Goal: Navigation & Orientation: Find specific page/section

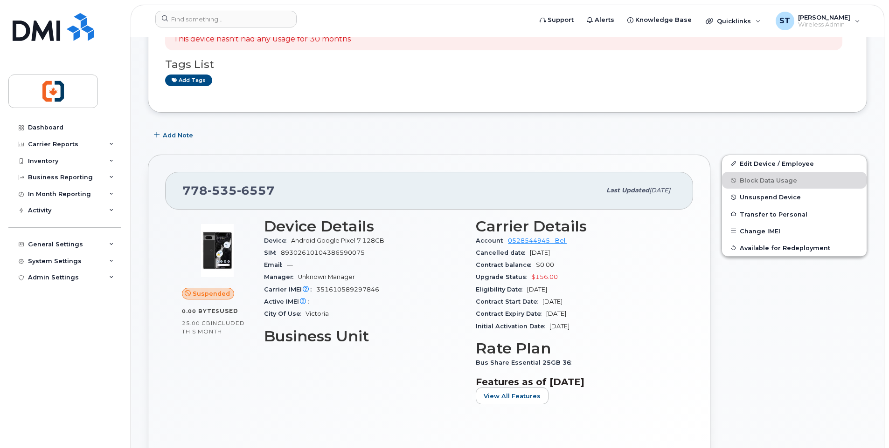
scroll to position [140, 0]
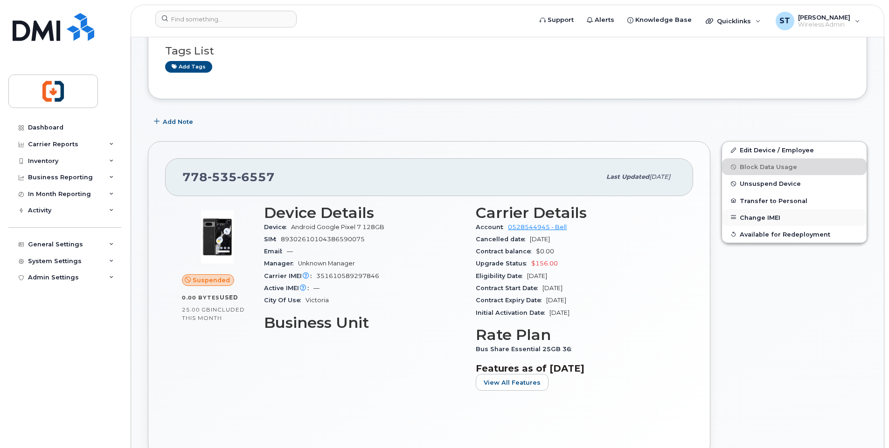
click at [747, 216] on button "Change IMEI" at bounding box center [794, 217] width 145 height 17
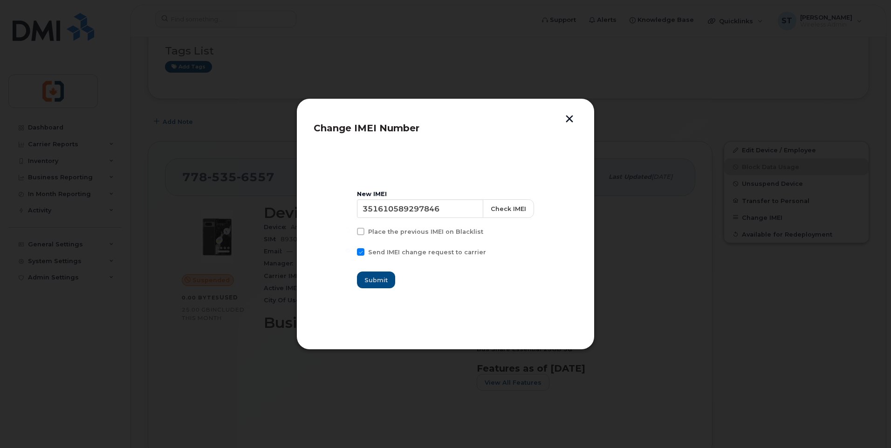
click at [569, 121] on button "button" at bounding box center [570, 120] width 14 height 10
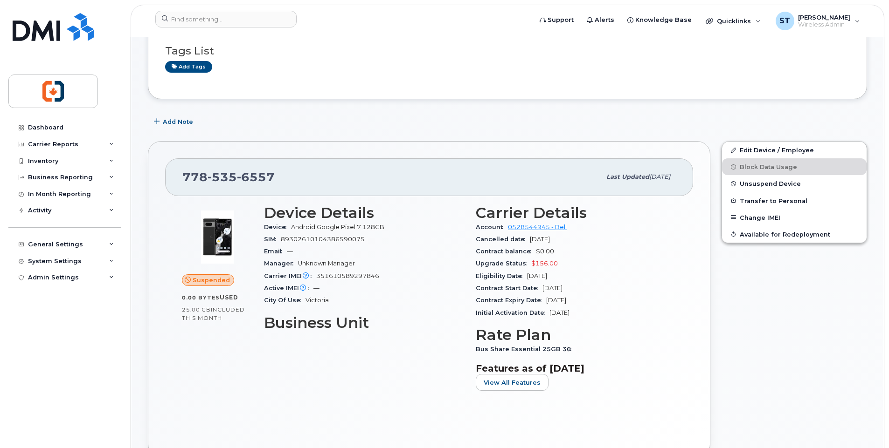
scroll to position [186, 0]
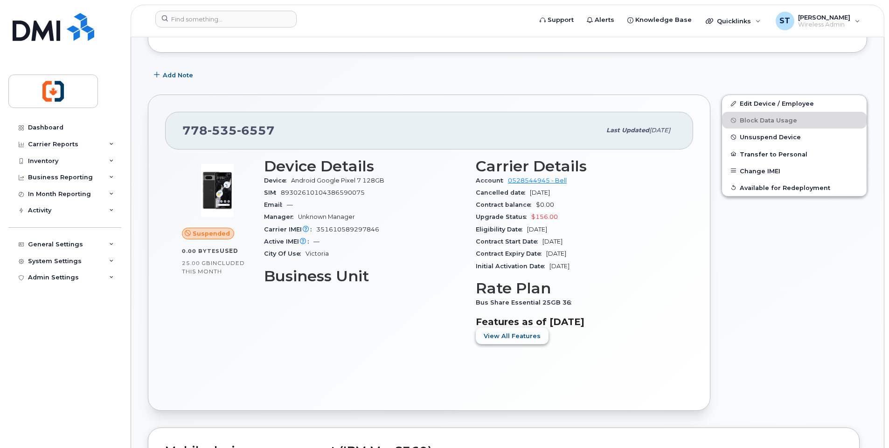
click at [525, 333] on span "View All Features" at bounding box center [511, 336] width 57 height 9
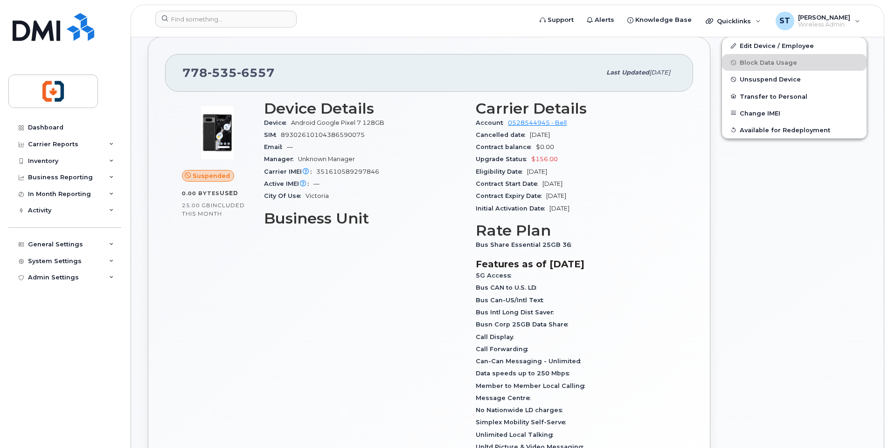
scroll to position [140, 0]
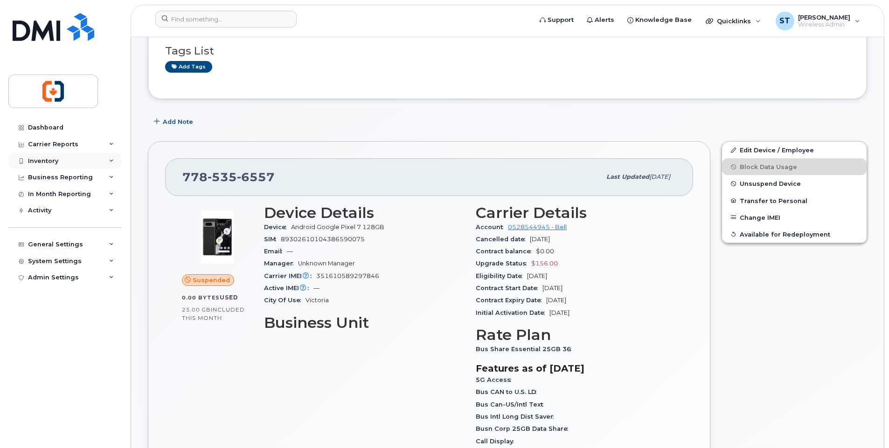
click at [49, 158] on div "Inventory" at bounding box center [43, 161] width 30 height 7
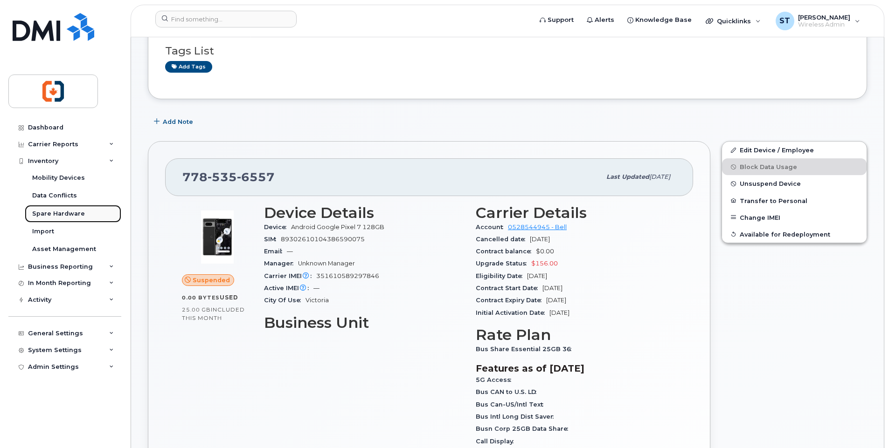
click at [63, 212] on div "Spare Hardware" at bounding box center [58, 214] width 53 height 8
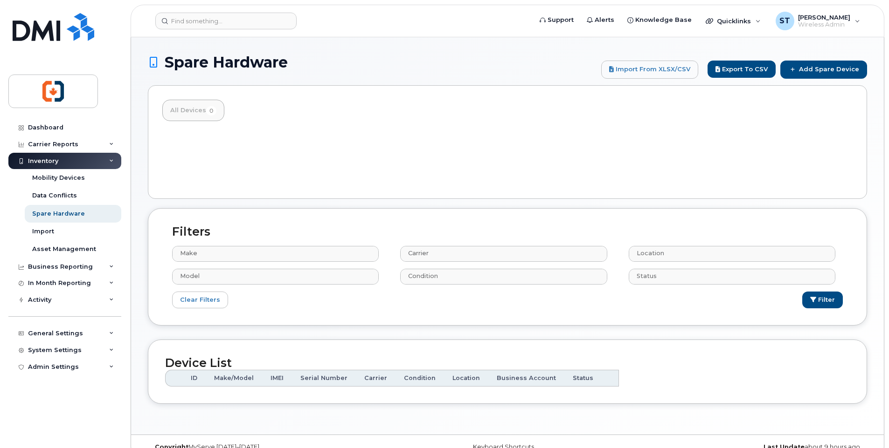
select select
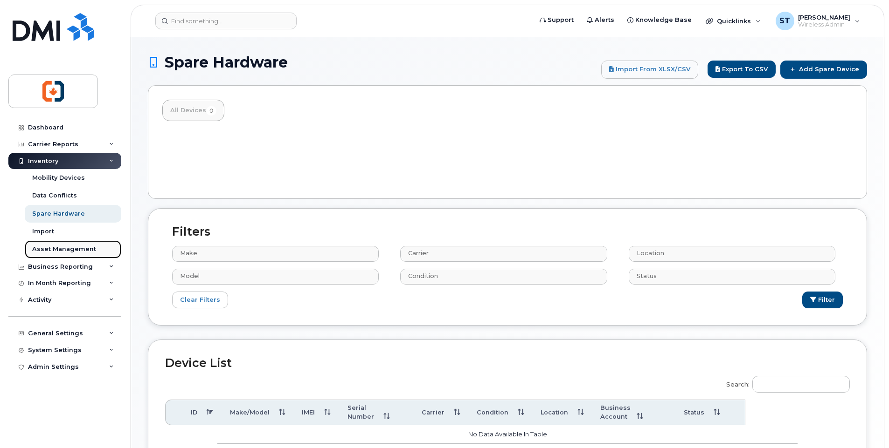
click at [57, 250] on div "Asset Management" at bounding box center [64, 249] width 64 height 8
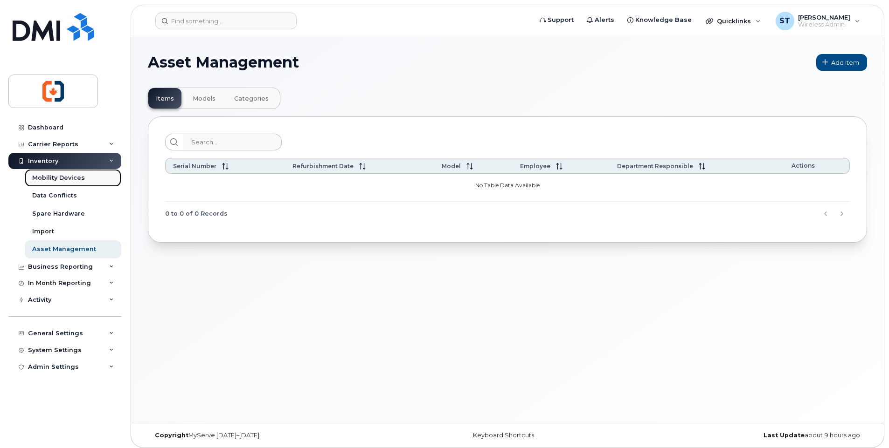
click at [59, 178] on div "Mobility Devices" at bounding box center [58, 178] width 53 height 8
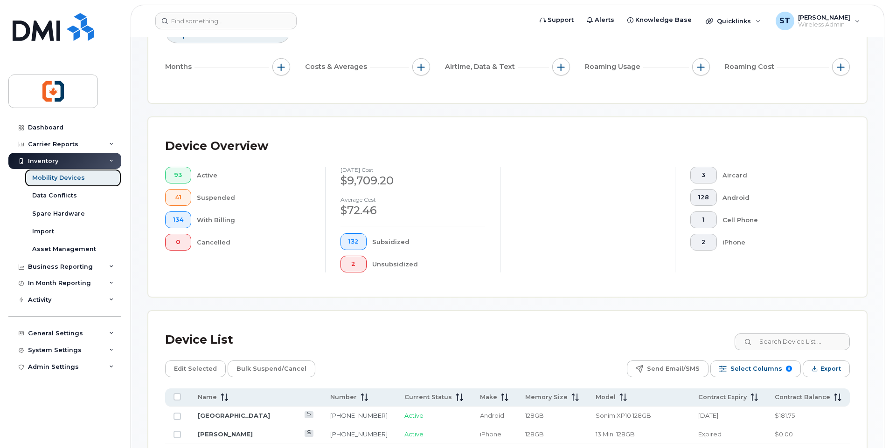
scroll to position [233, 0]
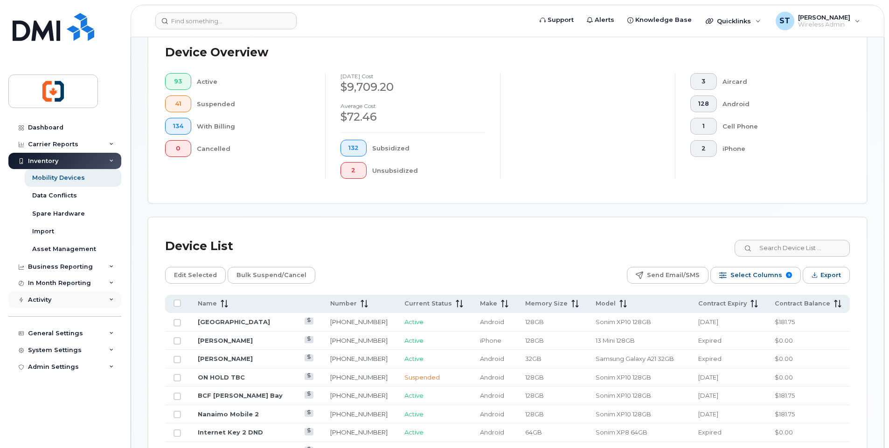
click at [35, 300] on div "Activity" at bounding box center [39, 299] width 23 height 7
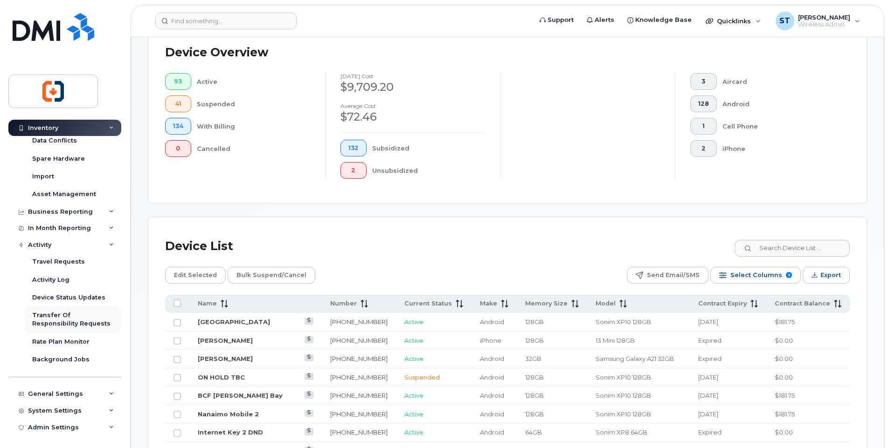
scroll to position [56, 0]
click at [55, 315] on div "Transfer Of Responsibility Requests" at bounding box center [73, 318] width 82 height 17
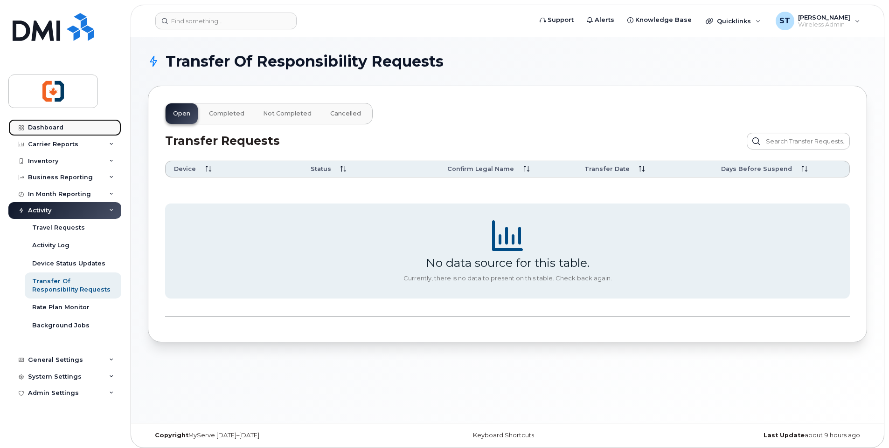
click at [55, 125] on div "Dashboard" at bounding box center [45, 127] width 35 height 7
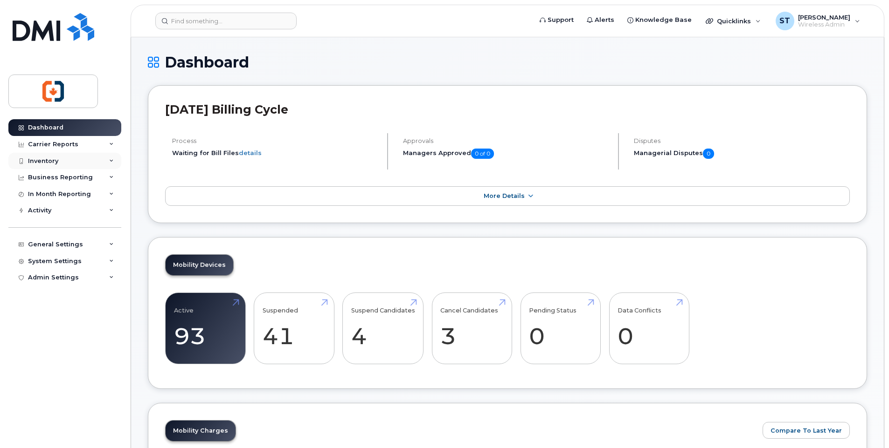
click at [59, 159] on div "Inventory" at bounding box center [64, 161] width 113 height 17
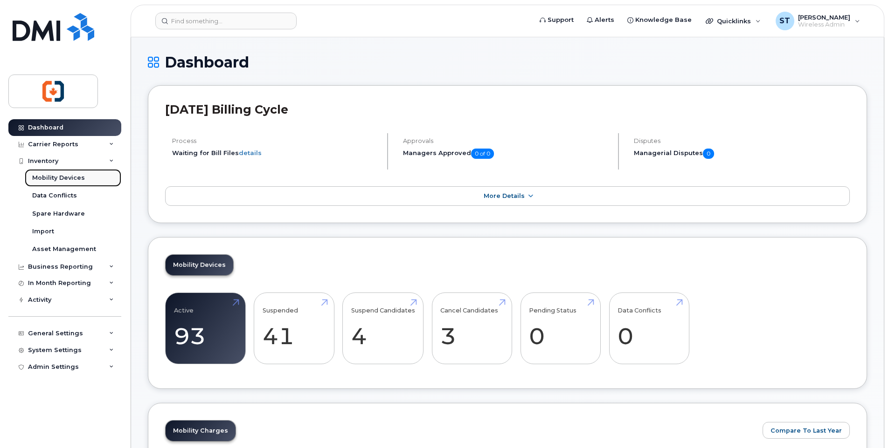
click at [57, 179] on div "Mobility Devices" at bounding box center [58, 178] width 53 height 8
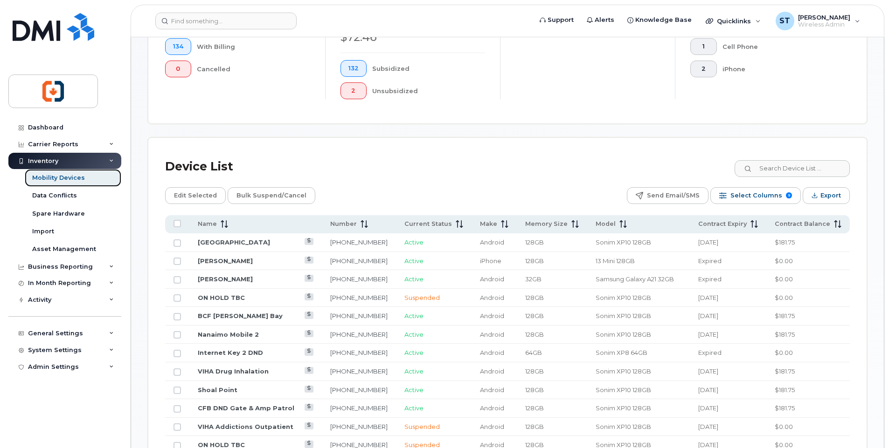
scroll to position [326, 0]
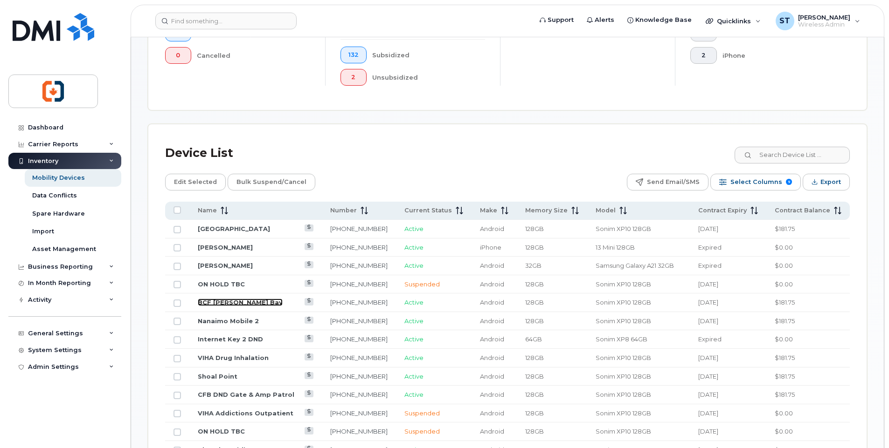
click at [221, 306] on link "BCF [PERSON_NAME] Bay" at bounding box center [240, 302] width 85 height 7
